Goal: Task Accomplishment & Management: Use online tool/utility

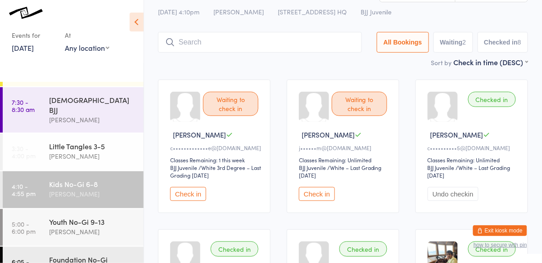
scroll to position [70, 0]
click at [103, 227] on div "[PERSON_NAME]" at bounding box center [92, 232] width 87 height 10
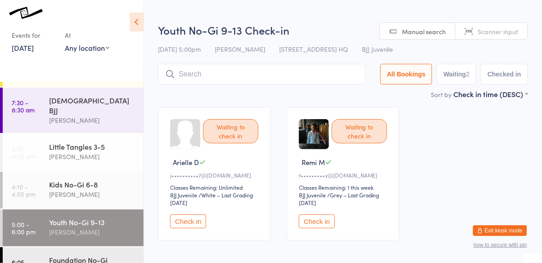
click at [190, 220] on button "Check in" at bounding box center [188, 222] width 36 height 14
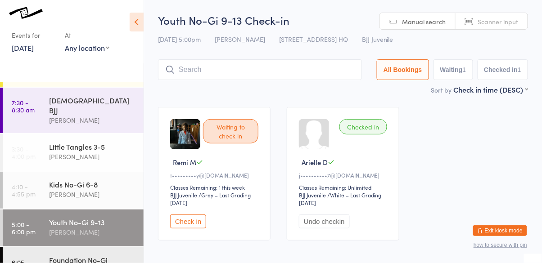
click at [249, 73] on input "search" at bounding box center [260, 69] width 204 height 21
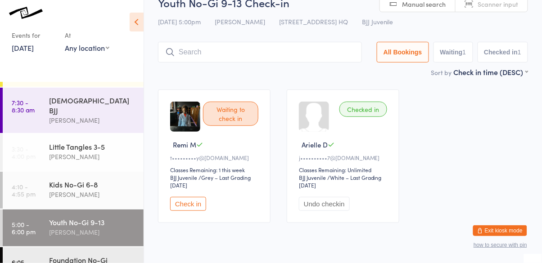
scroll to position [40, 0]
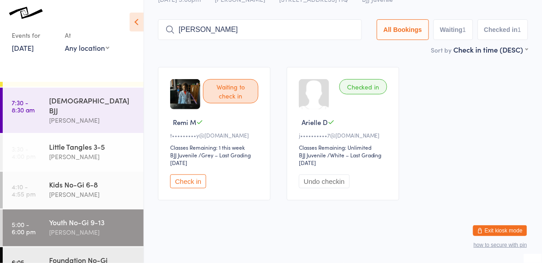
type input "[PERSON_NAME]"
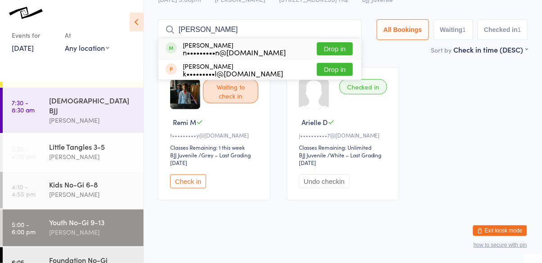
click at [261, 51] on div "n•••••••••n@[DOMAIN_NAME]" at bounding box center [234, 52] width 103 height 7
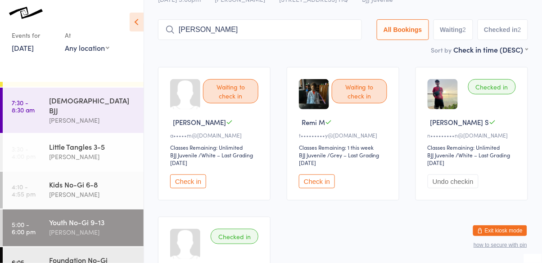
type input "[PERSON_NAME]"
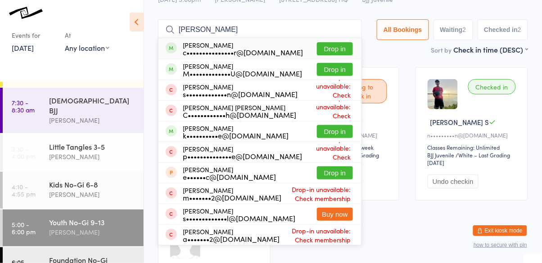
click at [337, 50] on button "Drop in" at bounding box center [335, 48] width 36 height 13
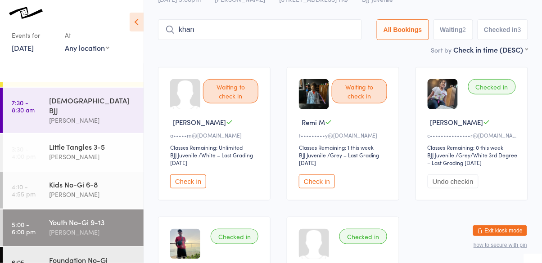
type input "khan"
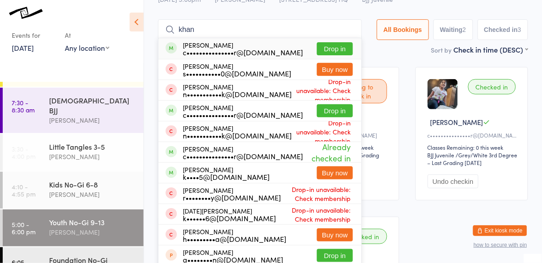
click at [338, 46] on button "Drop in" at bounding box center [335, 48] width 36 height 13
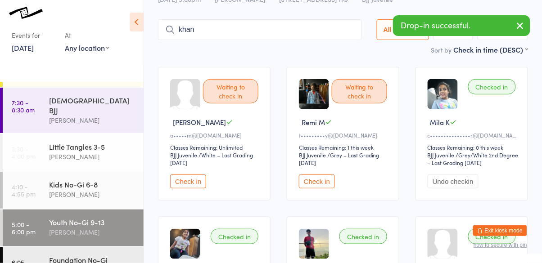
type input "khan"
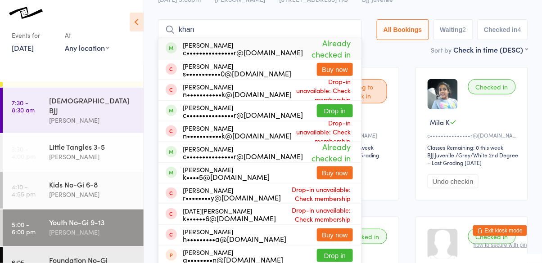
click at [340, 114] on button "Drop in" at bounding box center [335, 110] width 36 height 13
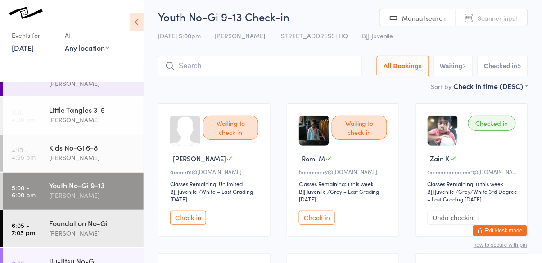
scroll to position [0, 0]
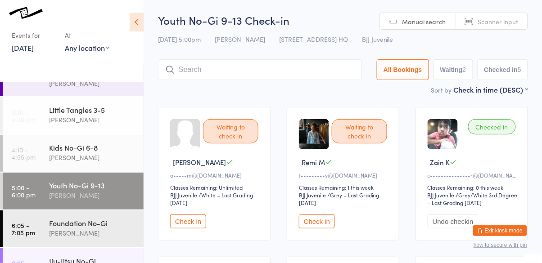
click at [299, 70] on input "search" at bounding box center [260, 69] width 204 height 21
type input "[PERSON_NAME]"
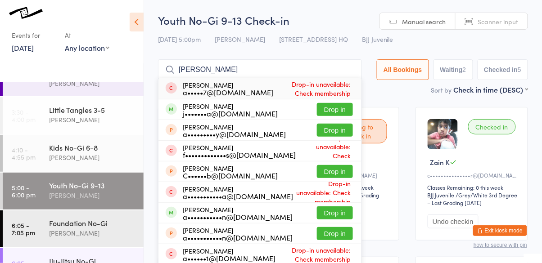
click at [343, 115] on button "Drop in" at bounding box center [335, 109] width 36 height 13
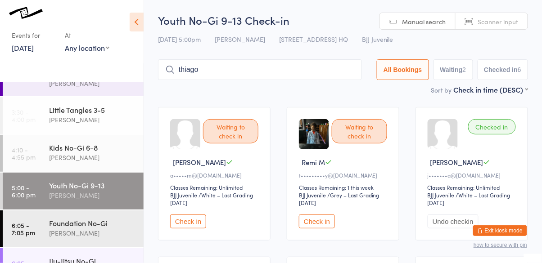
type input "thiago"
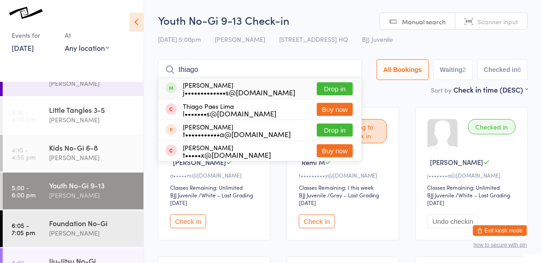
click at [332, 88] on button "Drop in" at bounding box center [335, 88] width 36 height 13
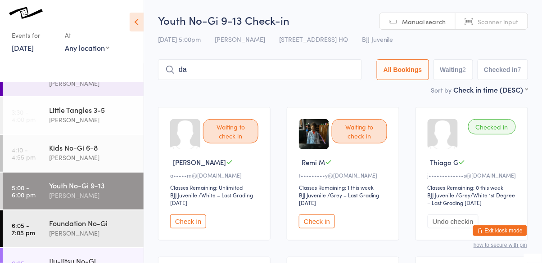
type input "d"
type input "[PERSON_NAME]"
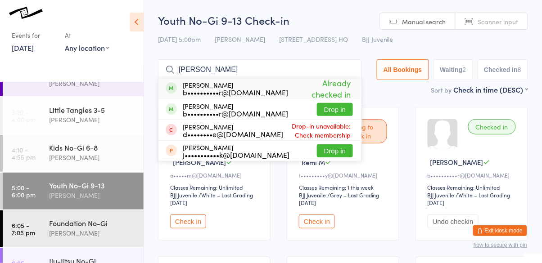
click at [353, 69] on input "[PERSON_NAME]" at bounding box center [260, 69] width 204 height 21
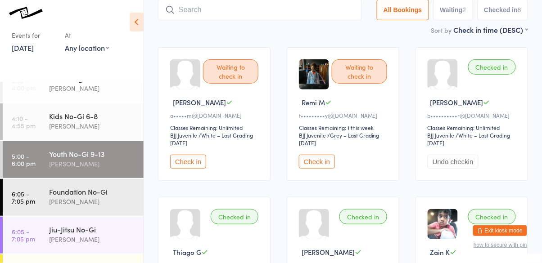
scroll to position [158, 0]
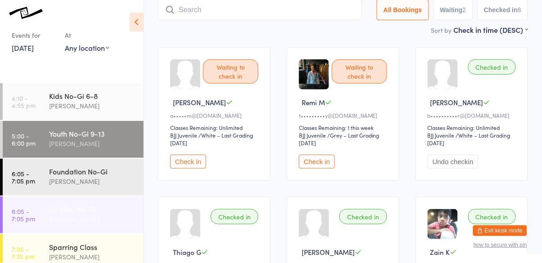
click at [32, 208] on time "6:05 - 7:05 pm" at bounding box center [23, 215] width 23 height 14
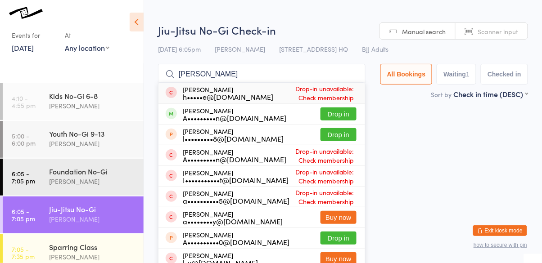
type input "[PERSON_NAME]"
click at [341, 112] on button "Drop in" at bounding box center [339, 114] width 36 height 13
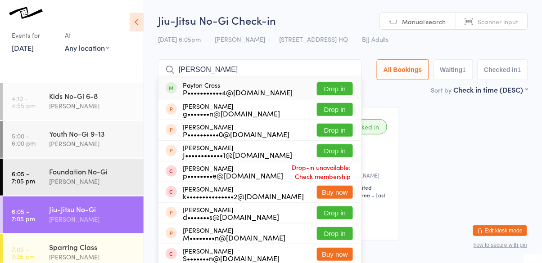
type input "[PERSON_NAME]"
click at [343, 92] on button "Drop in" at bounding box center [335, 88] width 36 height 13
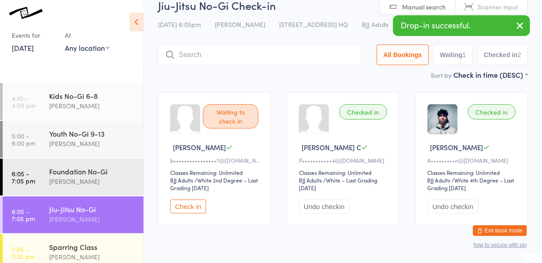
scroll to position [40, 0]
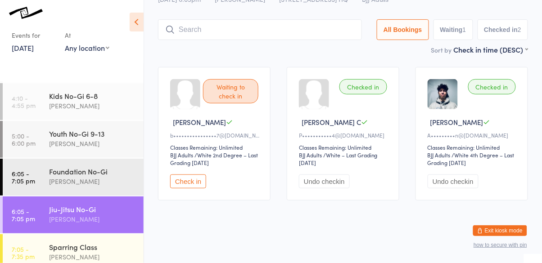
click at [320, 25] on input "search" at bounding box center [260, 29] width 204 height 21
click at [300, 21] on input "search" at bounding box center [260, 29] width 204 height 21
type input "[PERSON_NAME]"
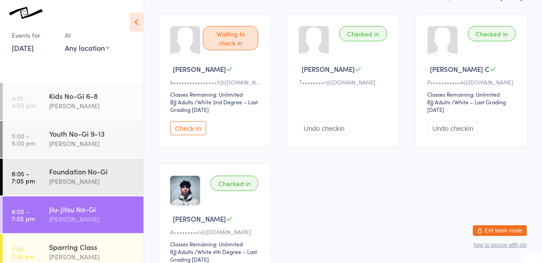
scroll to position [0, 0]
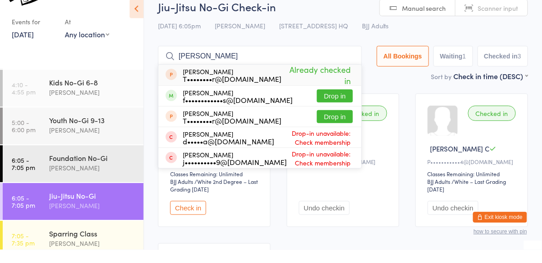
type input "[PERSON_NAME]"
click at [345, 107] on button "Drop in" at bounding box center [335, 109] width 36 height 13
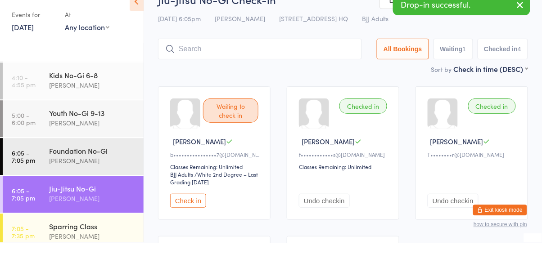
scroll to position [13, 0]
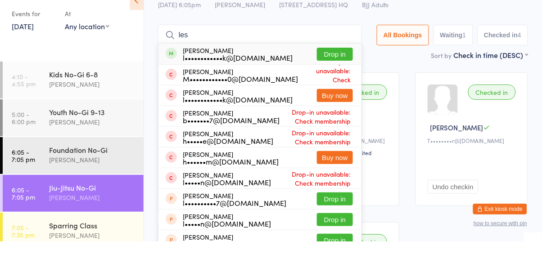
type input "les"
click at [336, 76] on button "Drop in" at bounding box center [335, 75] width 36 height 13
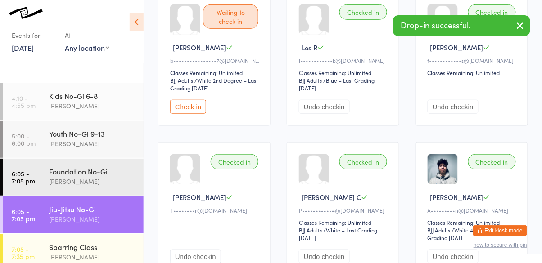
scroll to position [190, 0]
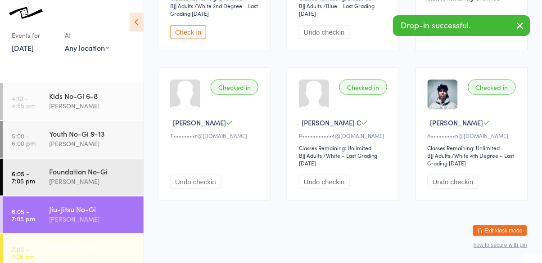
click at [74, 252] on div "[PERSON_NAME]" at bounding box center [92, 257] width 87 height 10
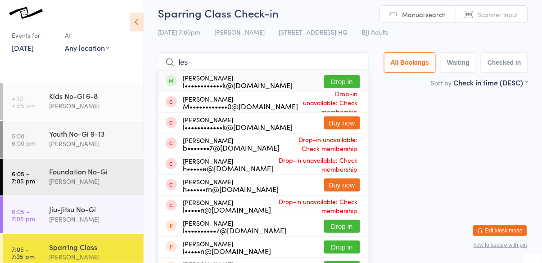
scroll to position [1, 0]
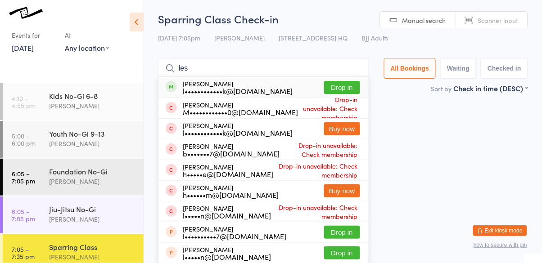
type input "les"
click at [345, 86] on button "Drop in" at bounding box center [342, 87] width 36 height 13
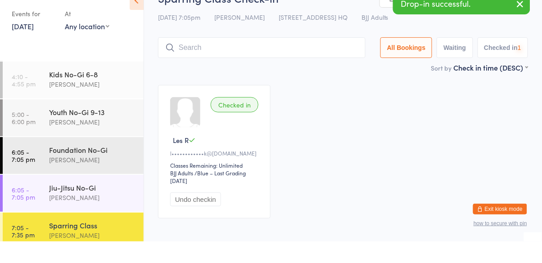
scroll to position [40, 0]
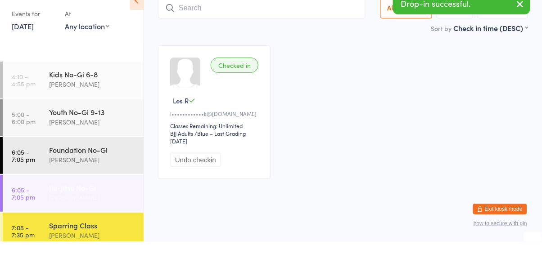
click at [92, 204] on div "Jiu-Jitsu No-Gi" at bounding box center [92, 209] width 87 height 10
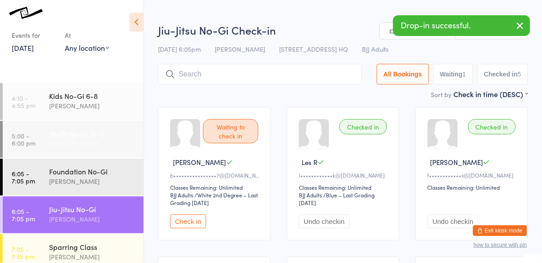
click at [106, 139] on div "[PERSON_NAME]" at bounding box center [92, 144] width 87 height 10
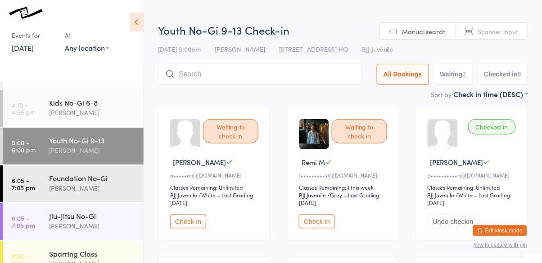
scroll to position [150, 0]
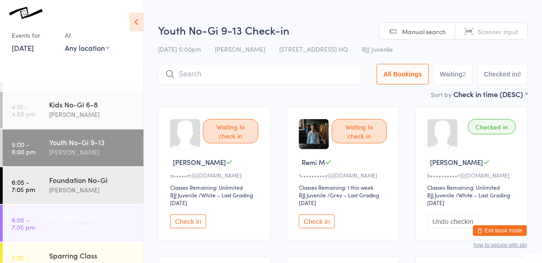
click at [95, 223] on div "[PERSON_NAME]" at bounding box center [92, 228] width 87 height 10
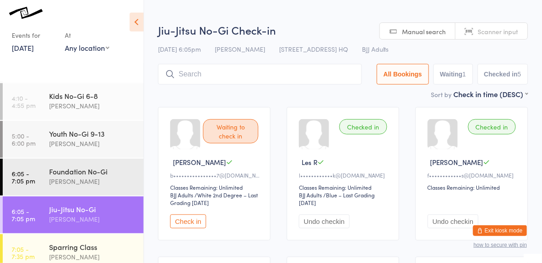
scroll to position [158, 0]
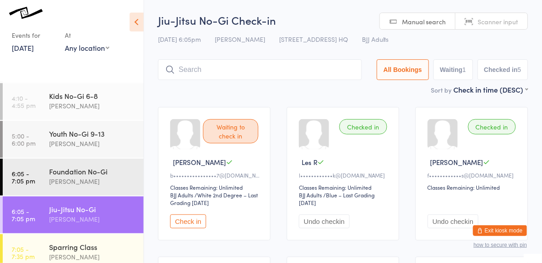
click at [191, 223] on button "Check in" at bounding box center [188, 222] width 36 height 14
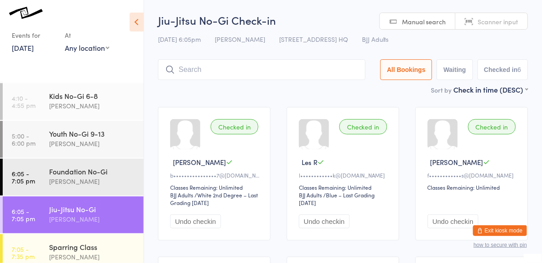
click at [228, 73] on input "search" at bounding box center [262, 69] width 208 height 21
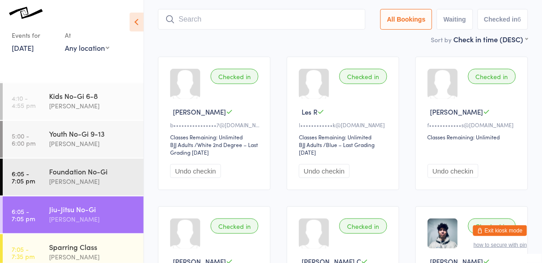
scroll to position [60, 0]
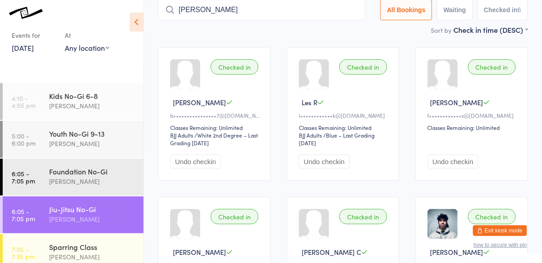
type input "[PERSON_NAME]"
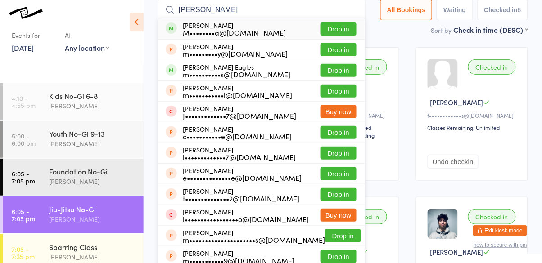
click at [350, 31] on button "Drop in" at bounding box center [339, 29] width 36 height 13
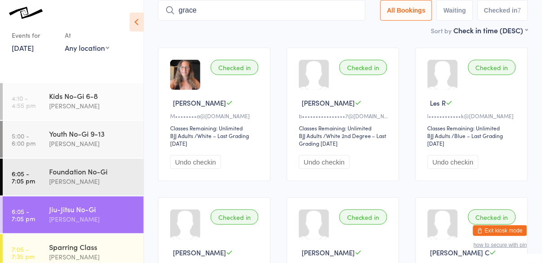
type input "grace"
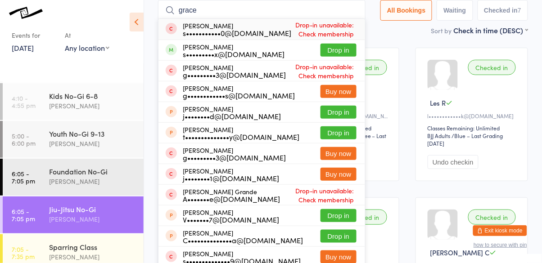
click at [343, 54] on button "Drop in" at bounding box center [339, 50] width 36 height 13
